Goal: Information Seeking & Learning: Learn about a topic

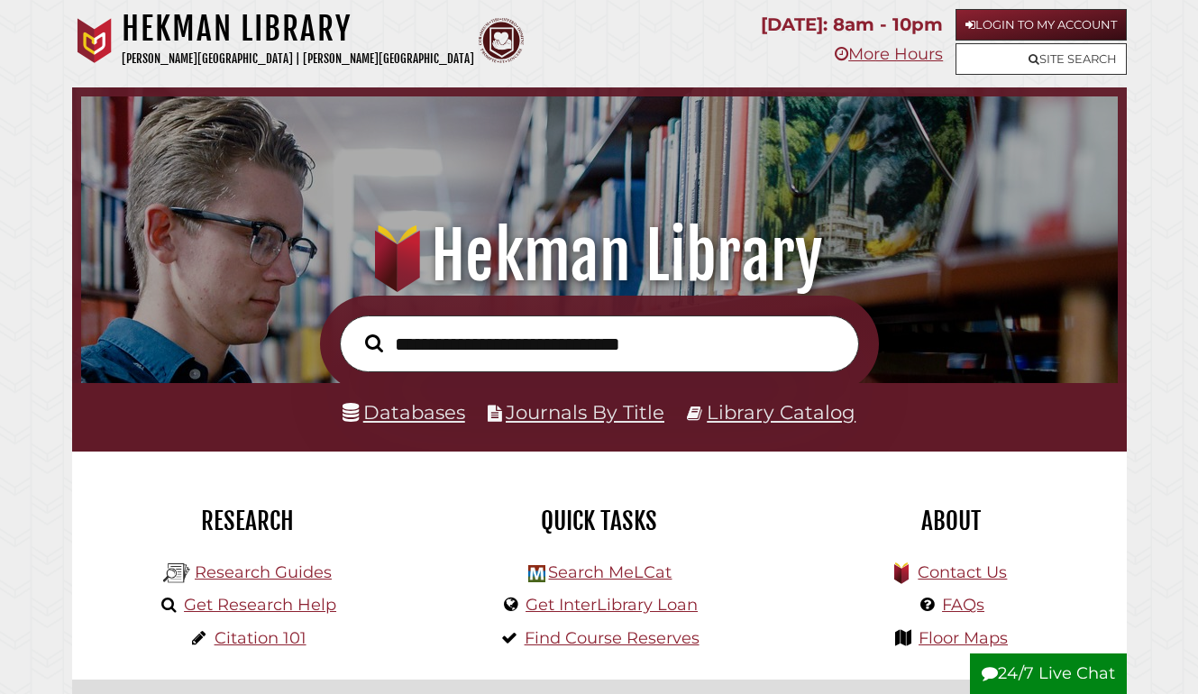
scroll to position [342, 1027]
click at [379, 418] on link "Databases" at bounding box center [403, 411] width 123 height 23
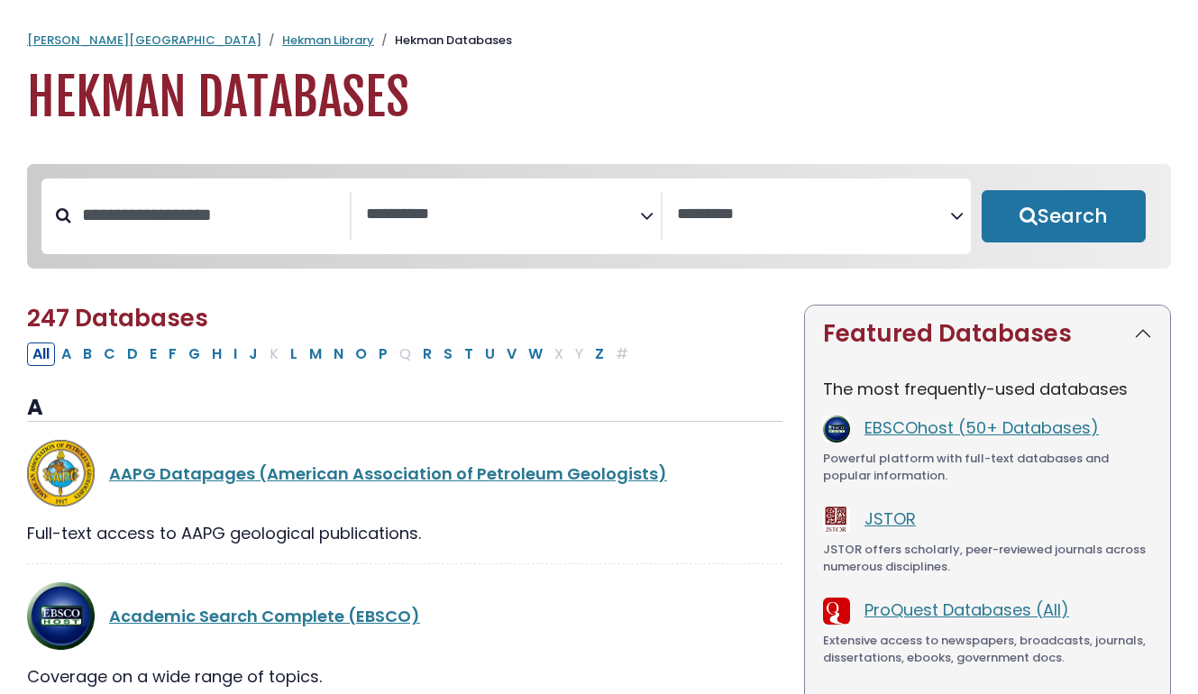
select select "Database Subject Filter"
select select "Database Vendors Filter"
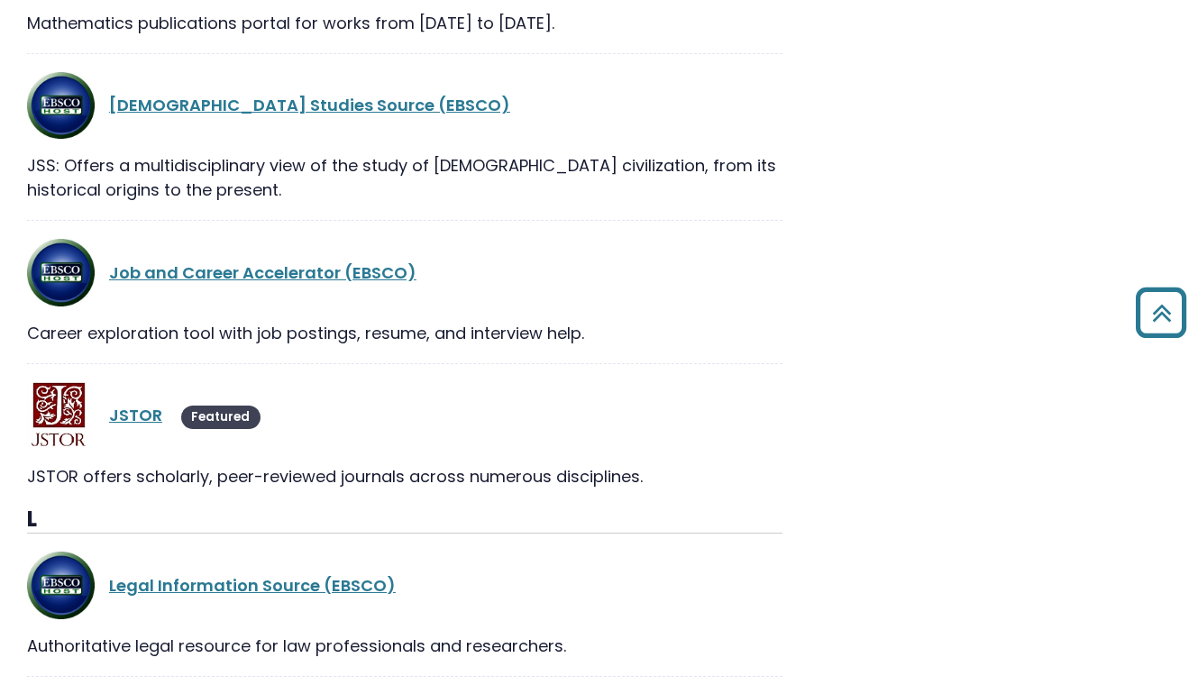
scroll to position [21338, 0]
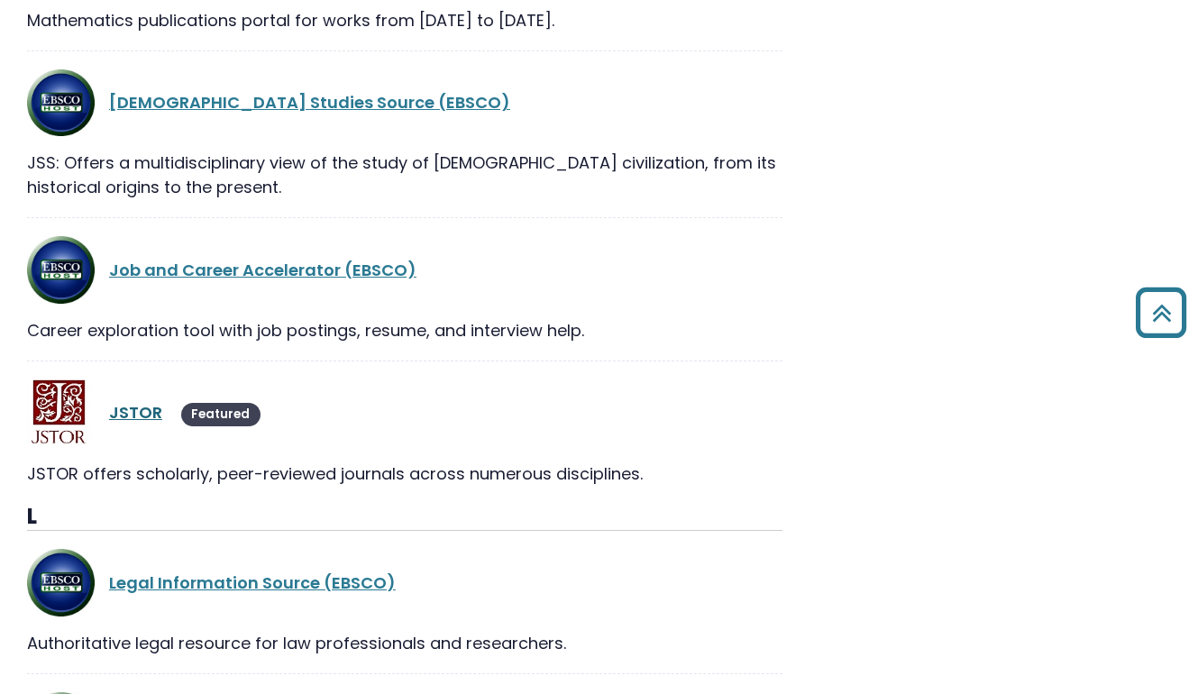
click at [143, 401] on link "JSTOR" at bounding box center [135, 412] width 53 height 23
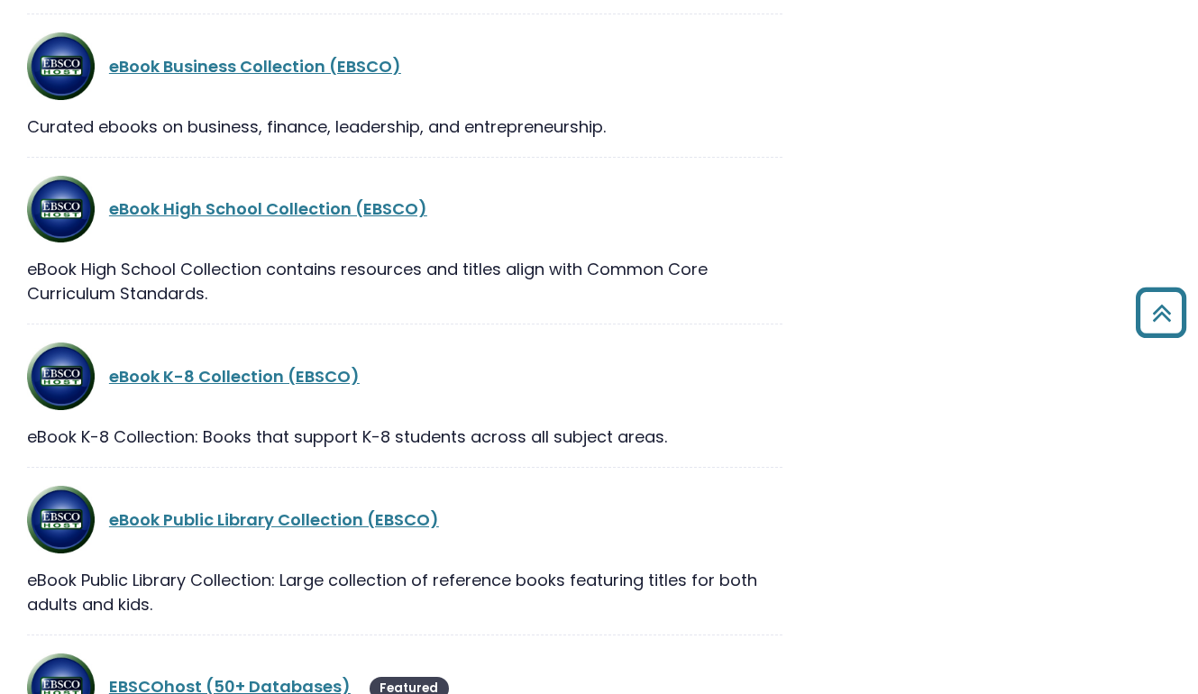
scroll to position [11815, 0]
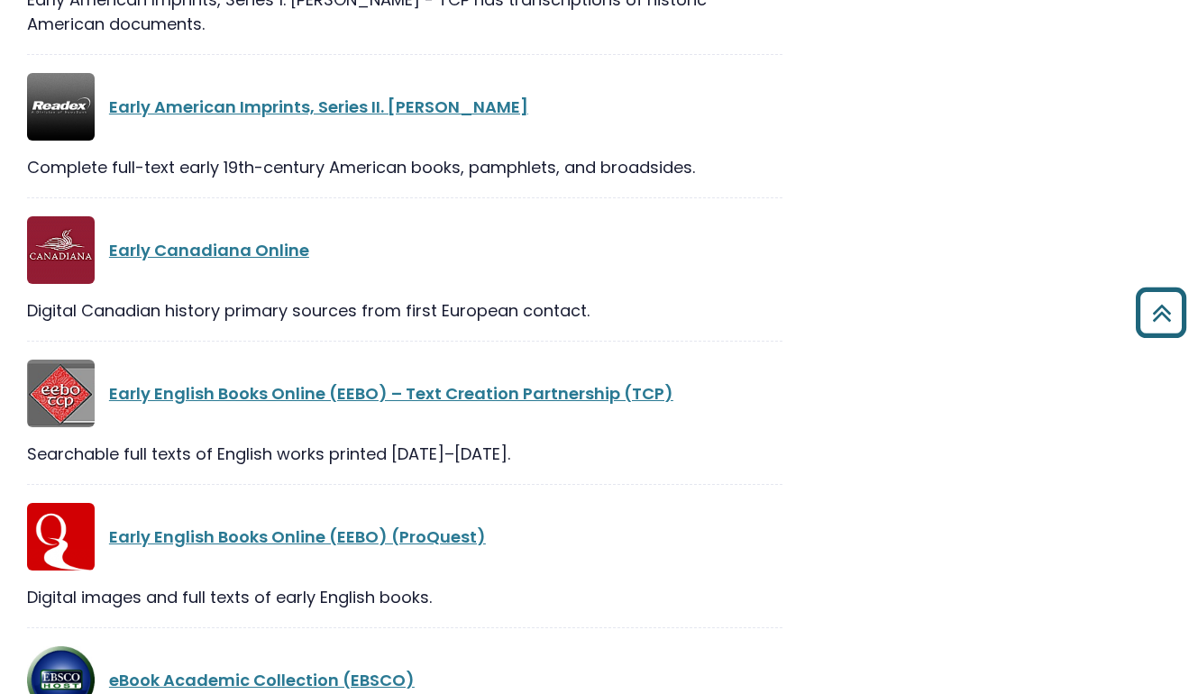
click at [1160, 307] on icon "Back to Top" at bounding box center [1160, 312] width 65 height 65
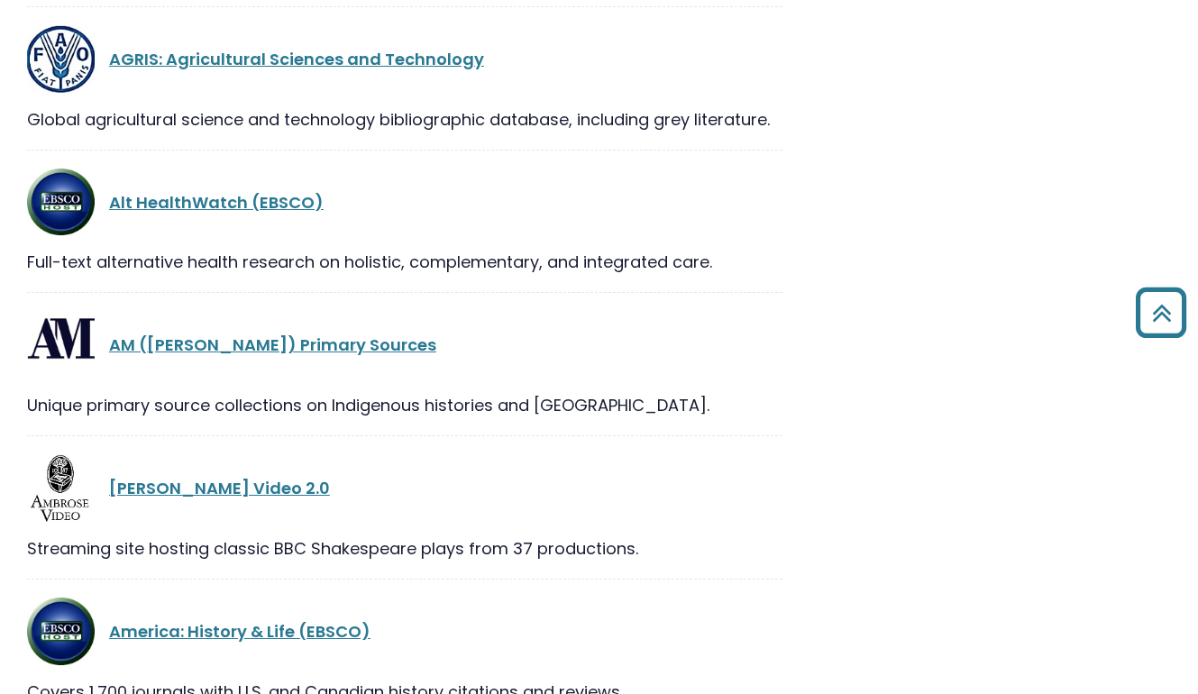
scroll to position [0, 0]
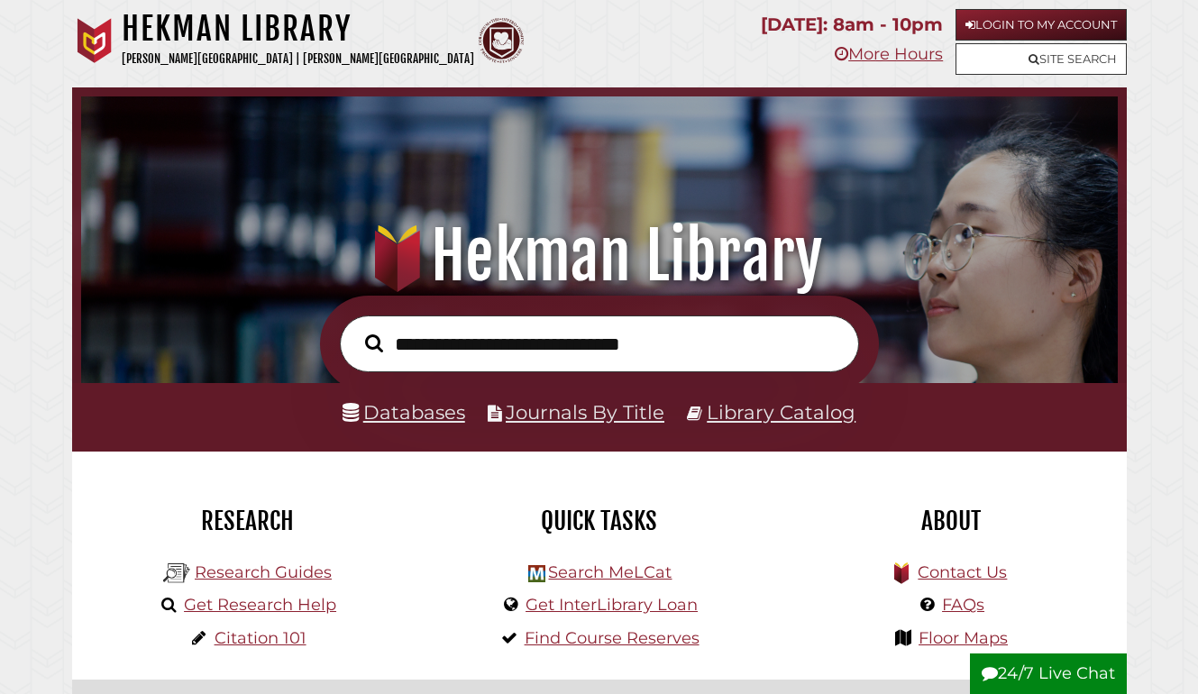
scroll to position [342, 1027]
click at [466, 353] on input "text" at bounding box center [599, 344] width 519 height 58
type input "**********"
click at [373, 342] on button "Search" at bounding box center [374, 342] width 36 height 27
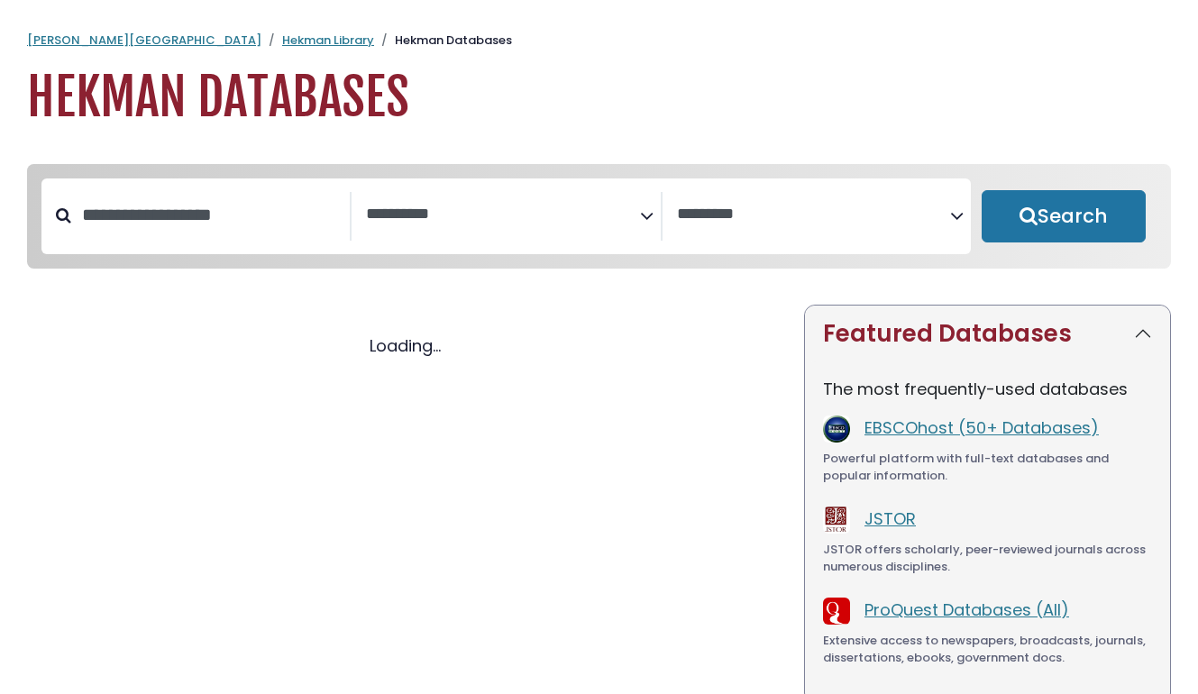
select select "Database Subject Filter"
select select "Database Vendors Filter"
select select "Database Subject Filter"
select select "Database Vendors Filter"
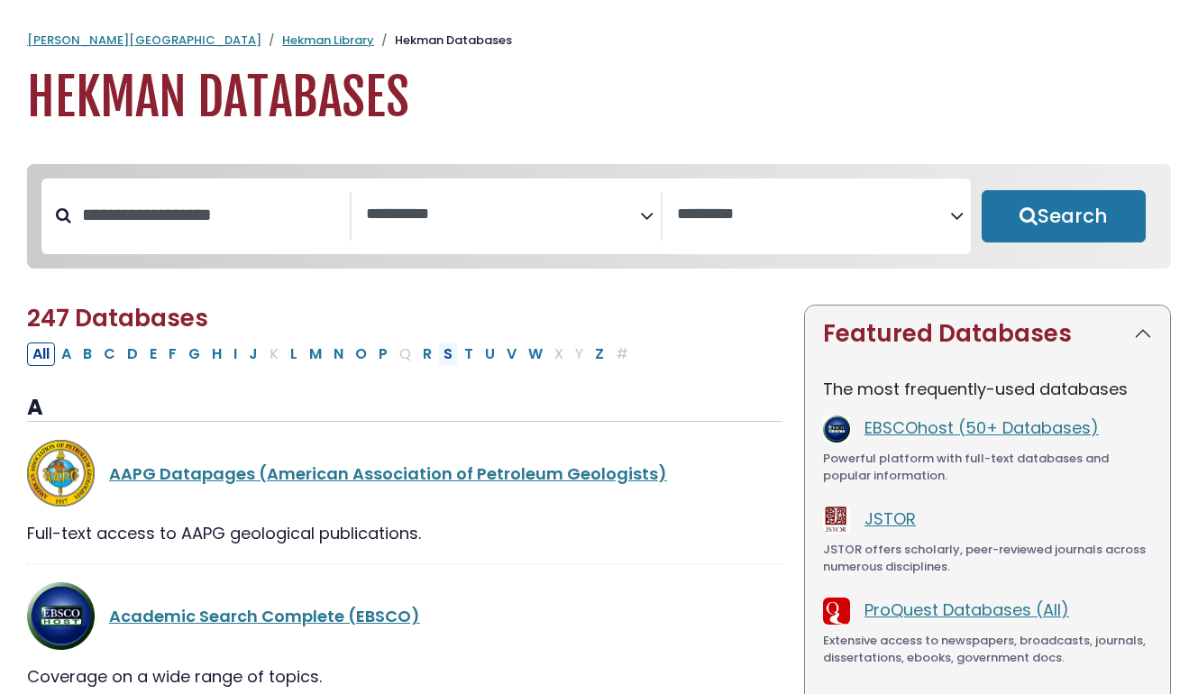
click at [450, 358] on button "S" at bounding box center [448, 353] width 20 height 23
select select "Database Subject Filter"
select select "Database Vendors Filter"
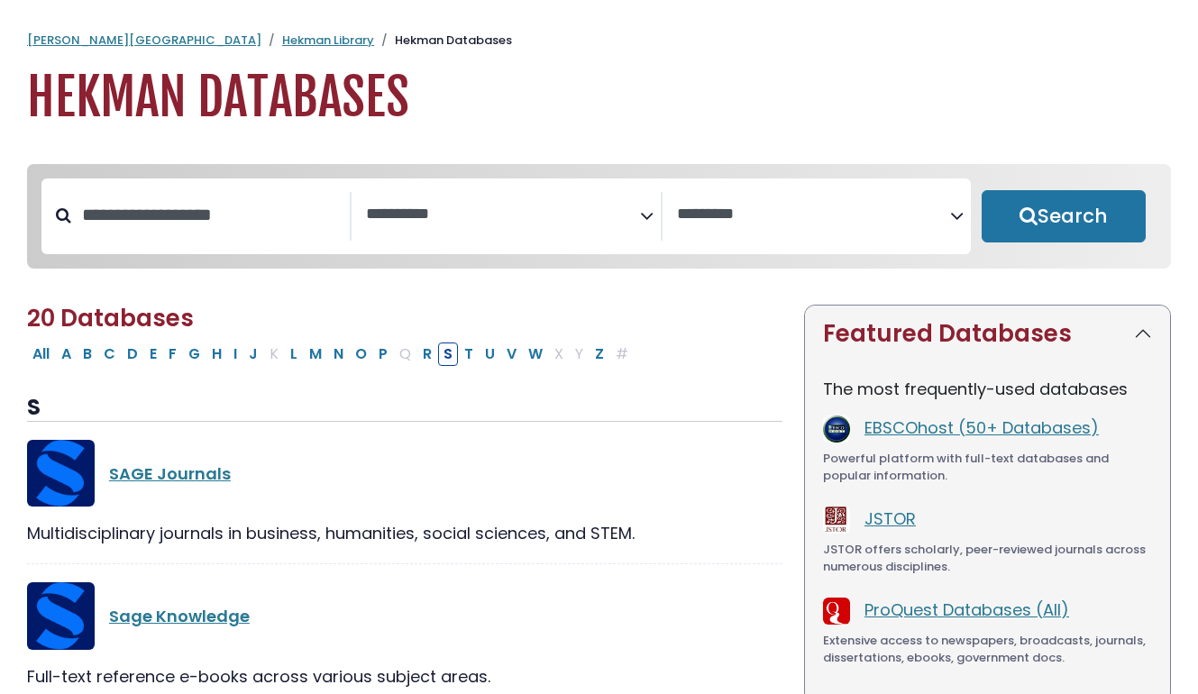
select select "Database Subject Filter"
select select "Database Vendors Filter"
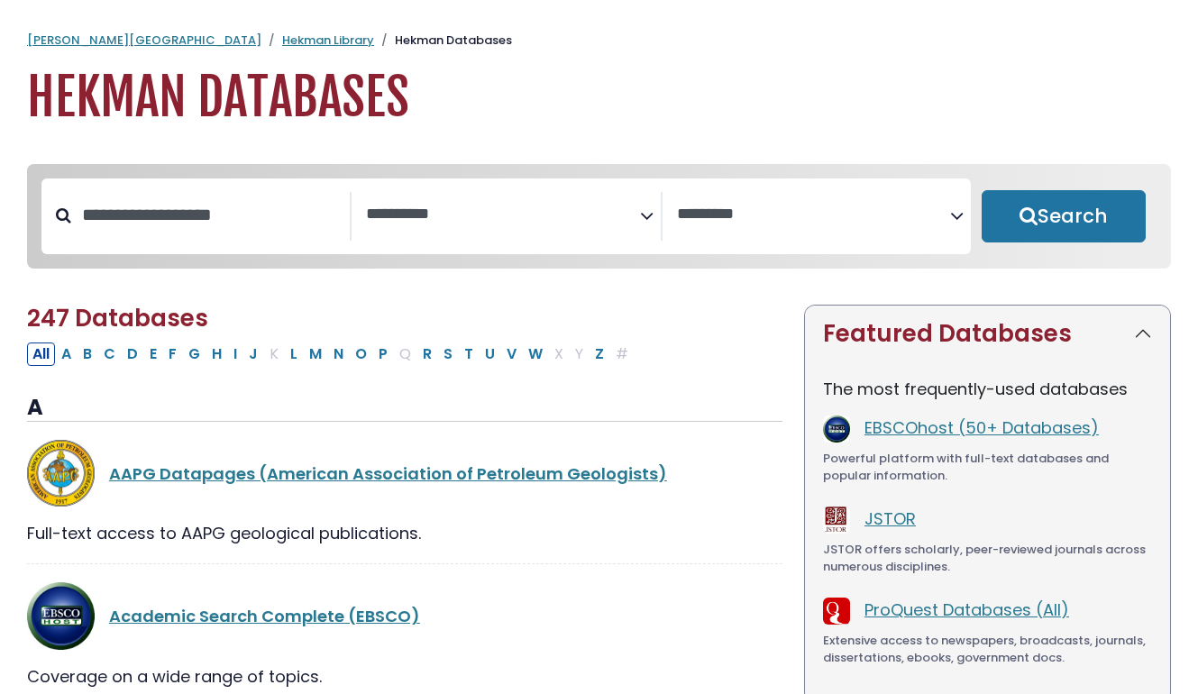
select select "Database Subject Filter"
select select "Database Vendors Filter"
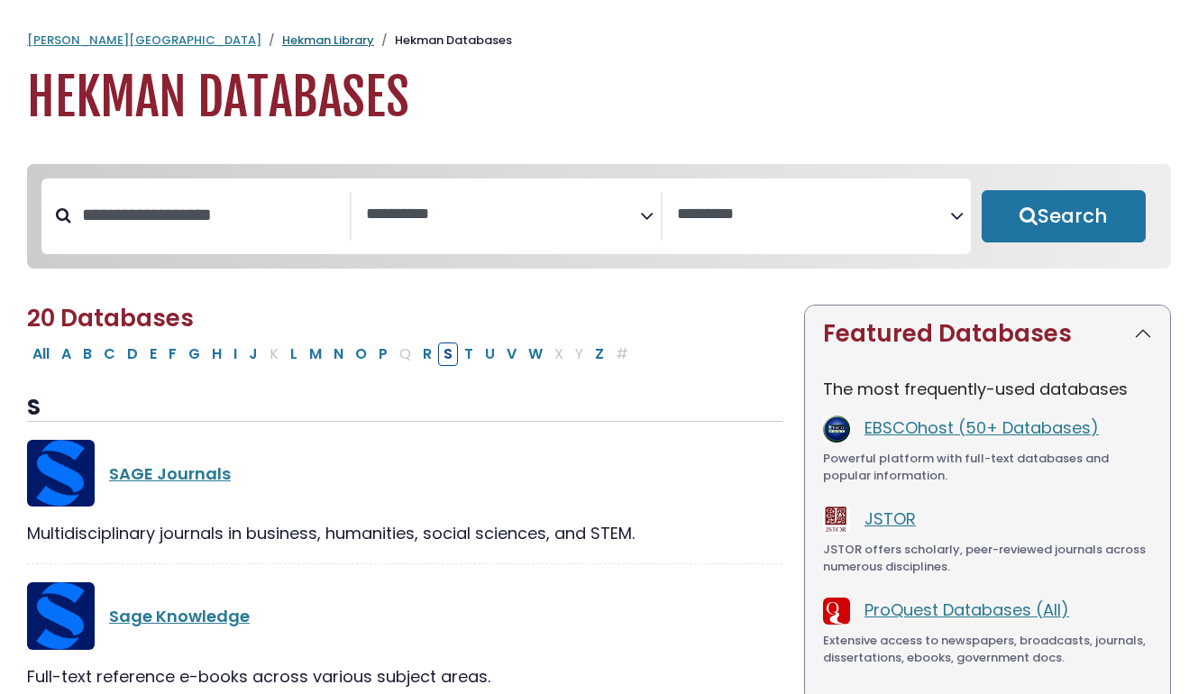
click at [282, 42] on link "Hekman Library" at bounding box center [328, 40] width 92 height 17
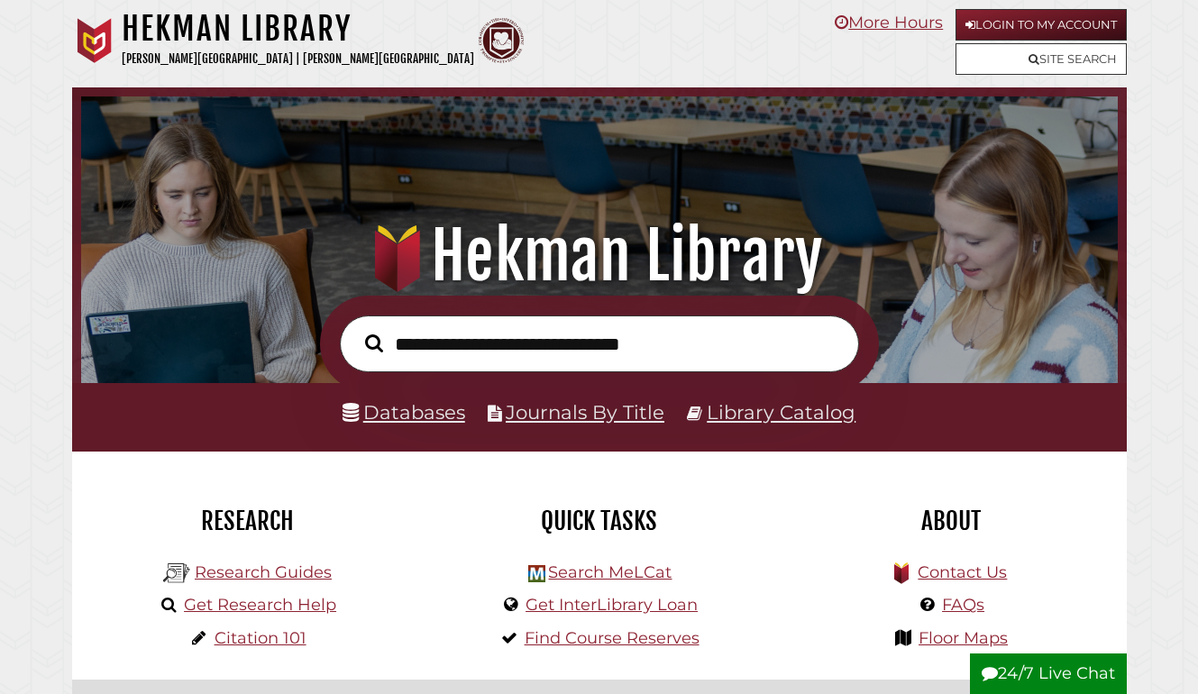
scroll to position [342, 1027]
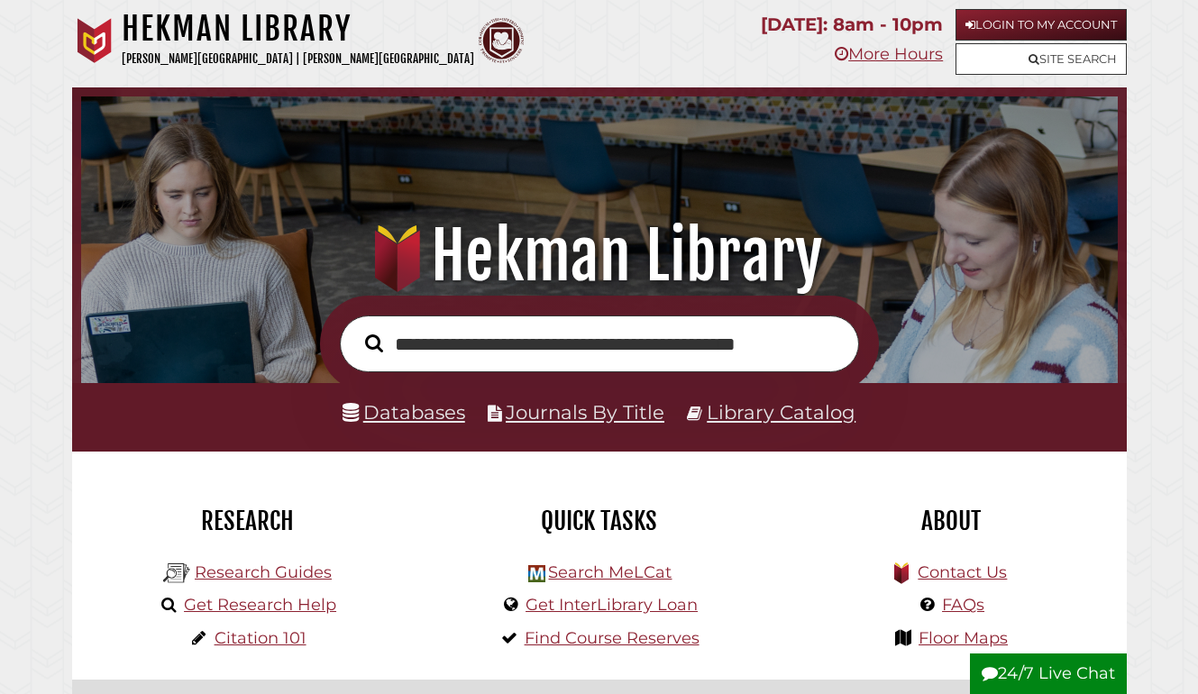
type input "**********"
click at [373, 342] on button "Search" at bounding box center [374, 342] width 36 height 27
